Goal: Task Accomplishment & Management: Use online tool/utility

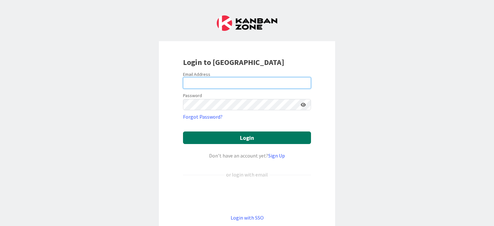
type input "[PERSON_NAME][EMAIL_ADDRESS][PERSON_NAME][DOMAIN_NAME]"
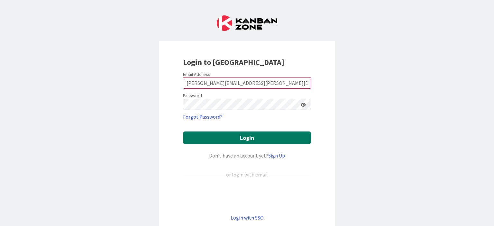
click at [244, 137] on button "Login" at bounding box center [247, 138] width 128 height 13
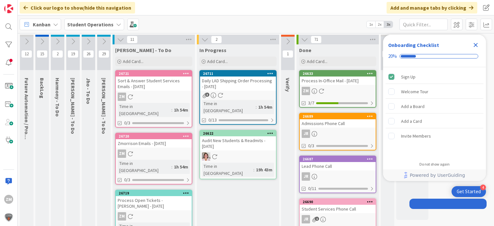
click at [242, 139] on div "Audit New Students & Readmits - [DATE]" at bounding box center [238, 144] width 76 height 14
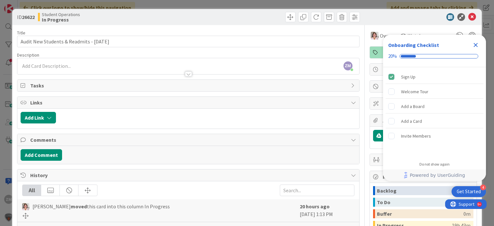
click at [476, 45] on icon "Close Checklist" at bounding box center [476, 45] width 4 height 4
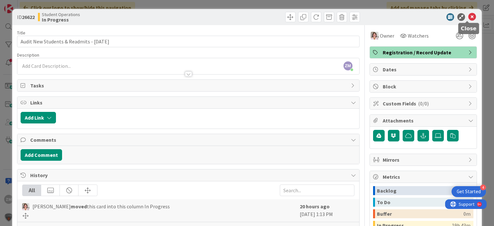
click at [469, 17] on icon at bounding box center [473, 17] width 8 height 8
